Goal: Task Accomplishment & Management: Complete application form

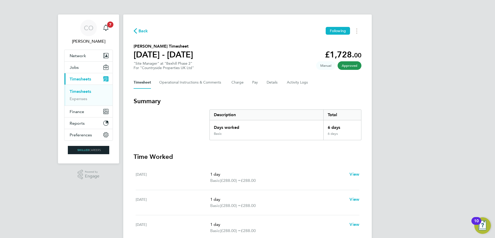
click at [140, 32] on span "Back" at bounding box center [144, 31] width 10 height 6
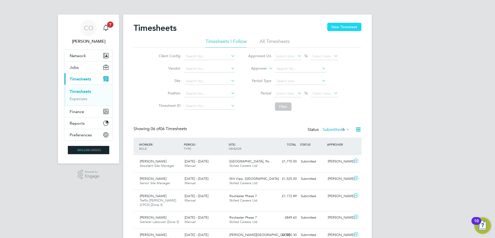
click at [346, 27] on button "New Timesheet" at bounding box center [344, 27] width 34 height 8
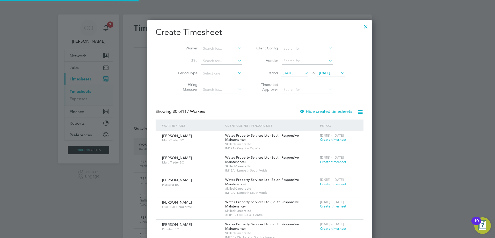
scroll to position [797, 200]
click at [201, 49] on input at bounding box center [221, 48] width 41 height 7
click at [198, 54] on b "[PERSON_NAME]" at bounding box center [206, 55] width 30 height 4
type input "[PERSON_NAME]"
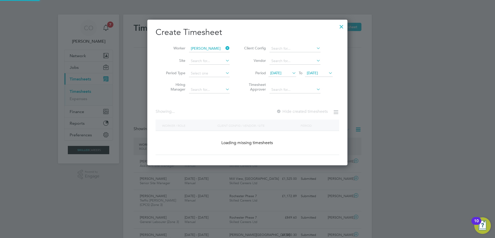
scroll to position [3, 3]
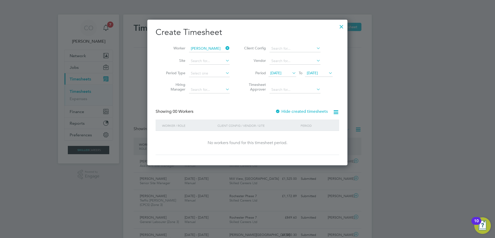
click at [279, 111] on div at bounding box center [277, 111] width 5 height 5
click at [328, 74] on icon at bounding box center [328, 72] width 0 height 7
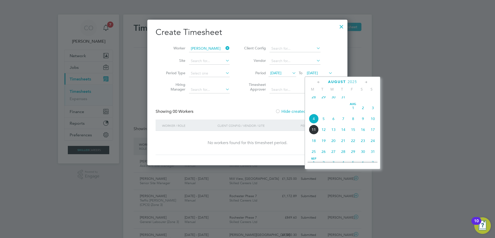
click at [371, 132] on span "17" at bounding box center [373, 130] width 10 height 10
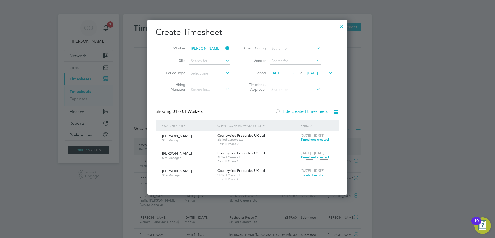
click at [316, 159] on span "Timesheet created" at bounding box center [315, 157] width 28 height 5
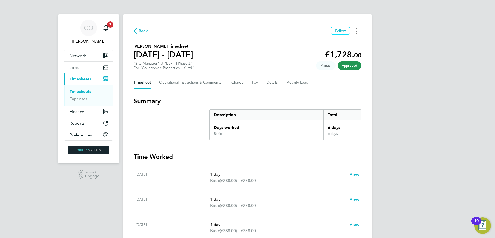
click at [357, 31] on circle "Timesheets Menu" at bounding box center [356, 31] width 1 height 1
click at [327, 43] on link "Download timesheet" at bounding box center [330, 42] width 62 height 10
